Goal: Navigation & Orientation: Find specific page/section

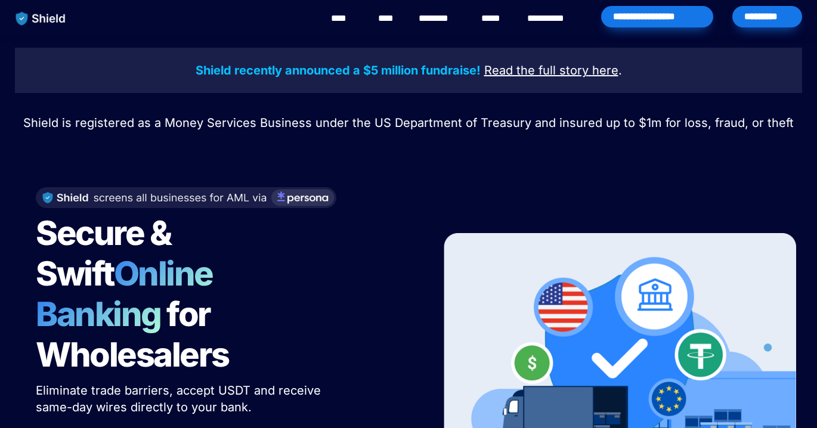
click at [343, 18] on link "****" at bounding box center [344, 18] width 27 height 14
click at [439, 23] on link "********" at bounding box center [440, 18] width 42 height 14
